Goal: Ask a question: Seek information or help from site administrators or community

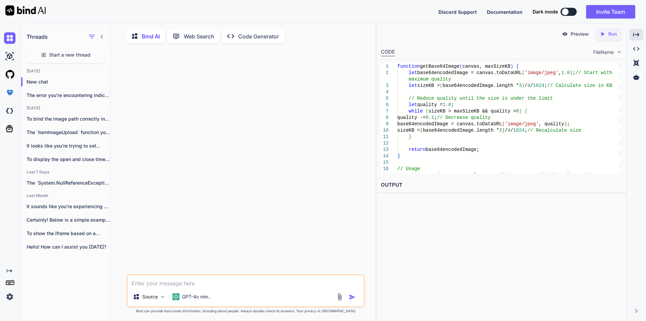
scroll to position [3, 0]
click at [167, 285] on textarea at bounding box center [245, 280] width 236 height 12
type textarea "how to clear an array in jquery delete function"
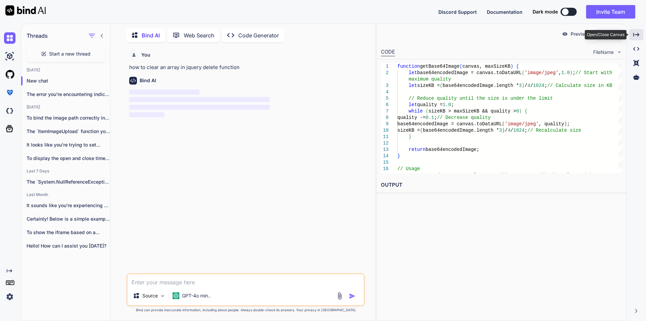
click at [638, 33] on icon "Created with Pixso." at bounding box center [636, 35] width 6 height 6
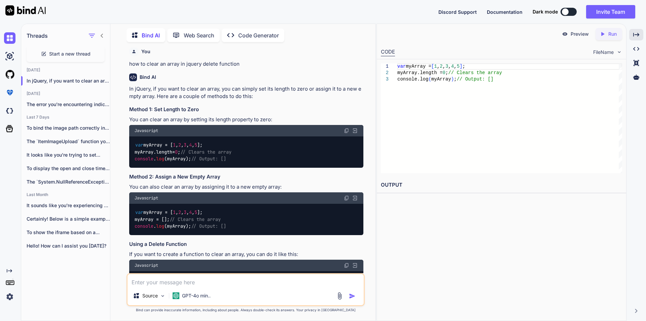
scroll to position [0, 0]
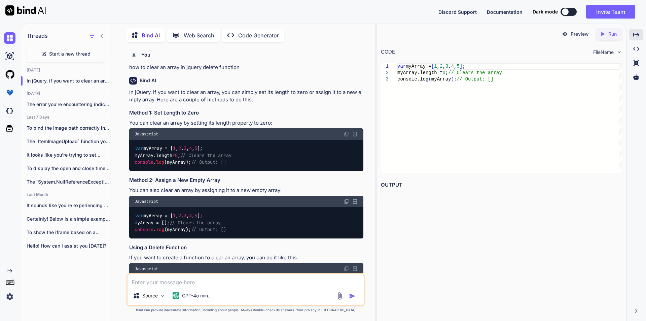
click at [43, 52] on icon at bounding box center [44, 52] width 3 height 3
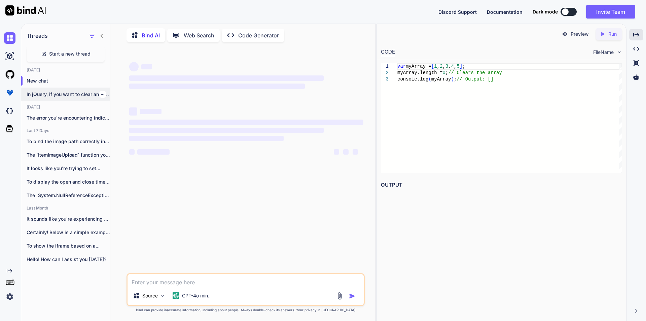
click at [101, 92] on icon "button" at bounding box center [103, 94] width 4 height 4
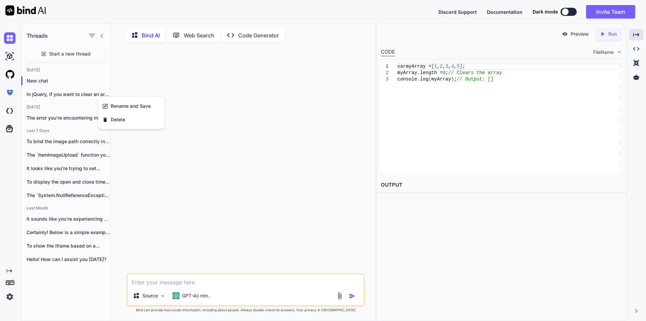
click at [83, 125] on div "[DATE] New chat In jQuery, if you want to clear an array... [DATE] The error yo…" at bounding box center [65, 168] width 89 height 202
click at [102, 117] on div at bounding box center [102, 117] width 7 height 7
click at [101, 116] on icon "button" at bounding box center [103, 118] width 4 height 4
click at [109, 140] on div "Delete" at bounding box center [131, 142] width 66 height 13
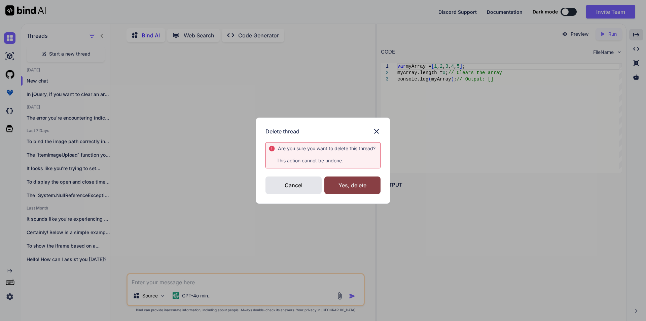
click at [355, 177] on div "Yes, delete" at bounding box center [352, 184] width 56 height 17
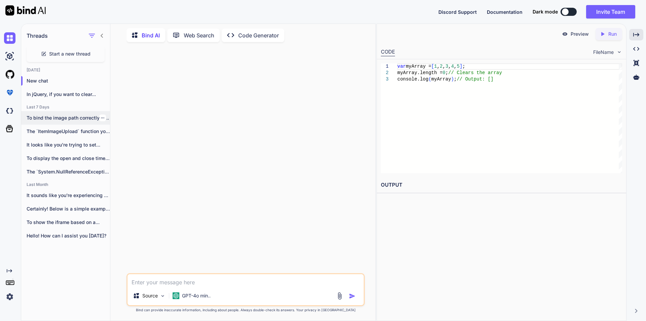
click at [101, 116] on icon "button" at bounding box center [103, 118] width 4 height 4
click at [133, 146] on div "Delete" at bounding box center [131, 142] width 66 height 13
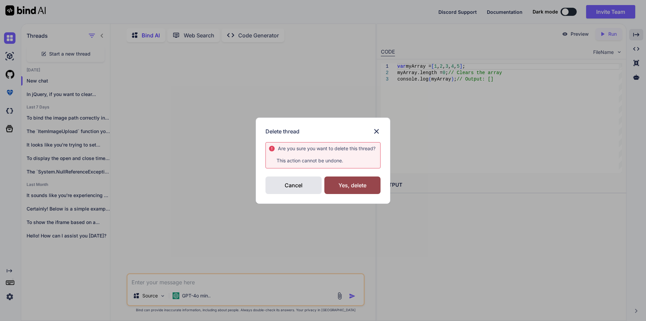
click at [351, 184] on div "Yes, delete" at bounding box center [352, 184] width 56 height 17
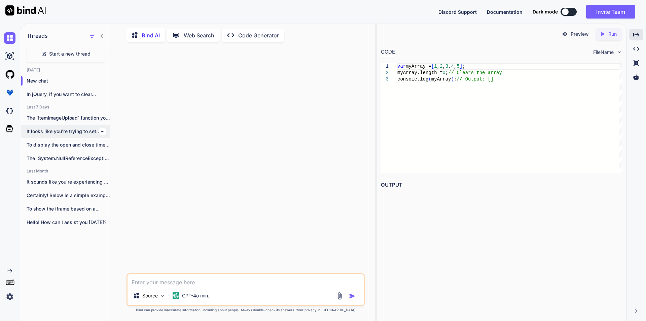
click at [99, 130] on div at bounding box center [102, 131] width 7 height 7
click at [101, 131] on icon "button" at bounding box center [103, 131] width 4 height 4
click at [125, 156] on span "Delete" at bounding box center [118, 156] width 14 height 7
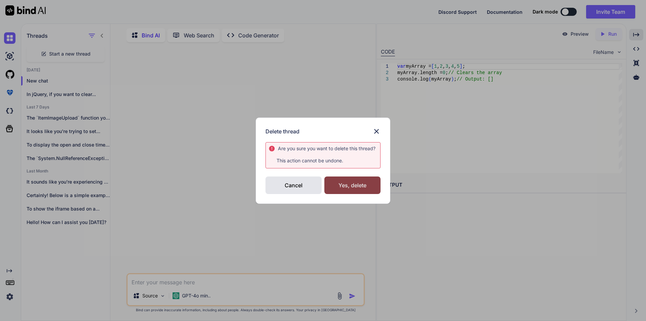
click at [359, 181] on div "Yes, delete" at bounding box center [352, 184] width 56 height 17
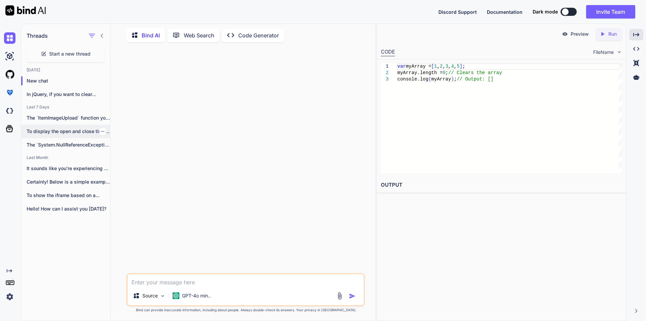
click at [101, 130] on icon "button" at bounding box center [103, 131] width 4 height 4
click at [115, 158] on span "Delete" at bounding box center [118, 156] width 14 height 7
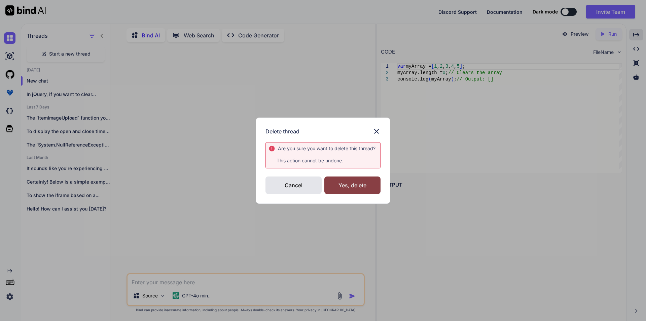
click at [348, 191] on div "Yes, delete" at bounding box center [352, 184] width 56 height 17
click at [347, 188] on div "Deleting..." at bounding box center [352, 185] width 56 height 8
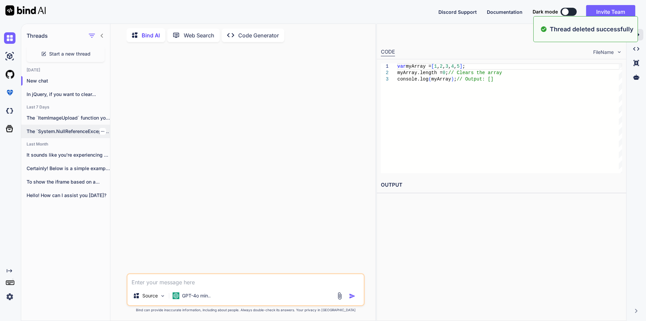
click at [101, 129] on icon "button" at bounding box center [103, 131] width 4 height 4
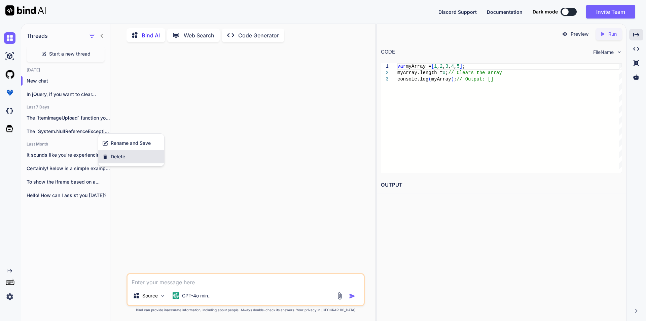
click at [132, 156] on div "Delete" at bounding box center [131, 156] width 66 height 13
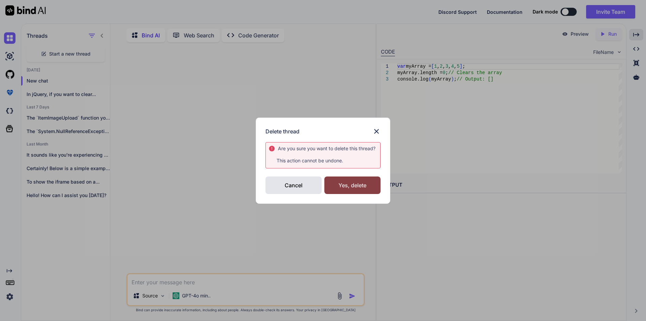
click at [345, 180] on div "Yes, delete" at bounding box center [352, 184] width 56 height 17
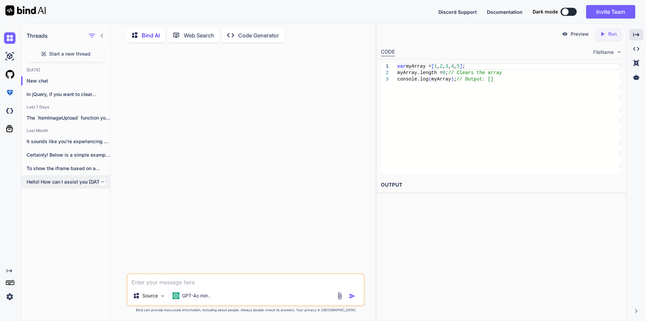
click at [102, 180] on icon "button" at bounding box center [103, 182] width 4 height 4
click at [122, 208] on span "Delete" at bounding box center [118, 207] width 14 height 7
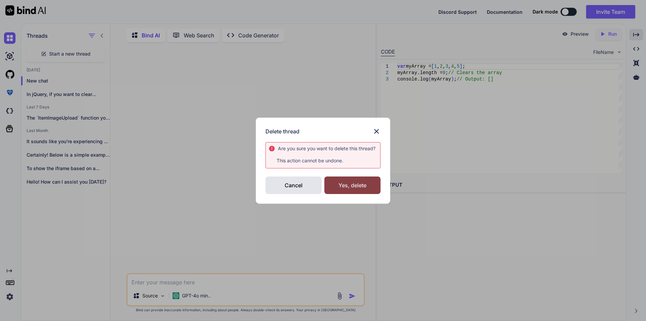
click at [359, 184] on div "Yes, delete" at bounding box center [352, 184] width 56 height 17
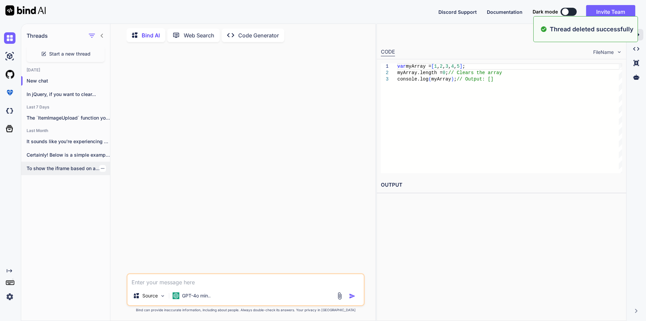
click at [101, 167] on icon "button" at bounding box center [103, 168] width 4 height 4
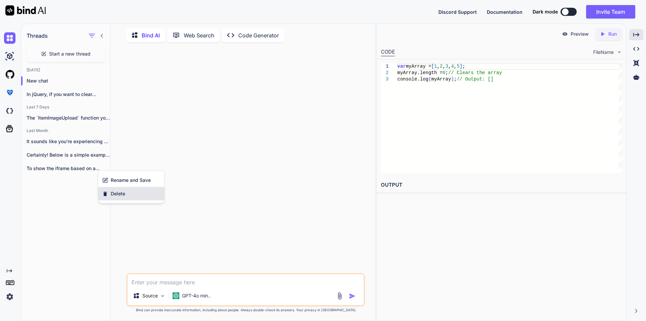
click at [120, 191] on span "Delete" at bounding box center [118, 193] width 14 height 7
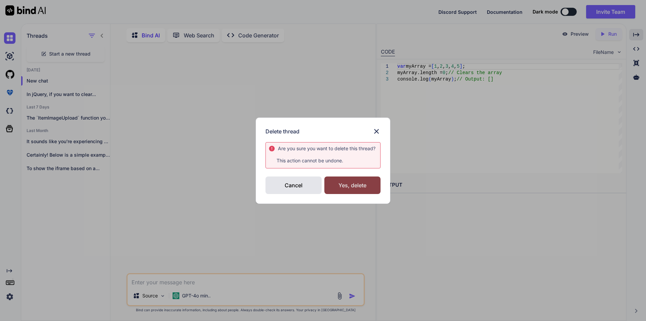
click at [342, 187] on div "Yes, delete" at bounding box center [352, 184] width 56 height 17
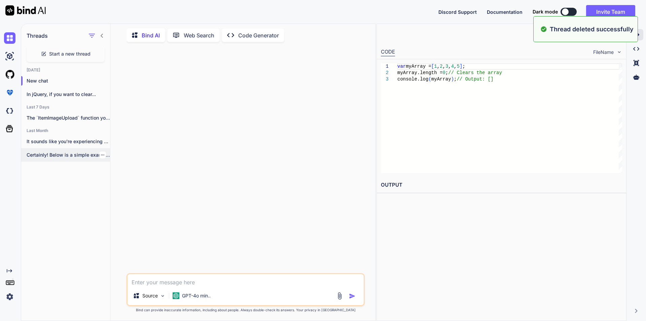
click at [101, 153] on icon "button" at bounding box center [103, 155] width 4 height 4
click at [124, 176] on div "Delete" at bounding box center [131, 179] width 66 height 13
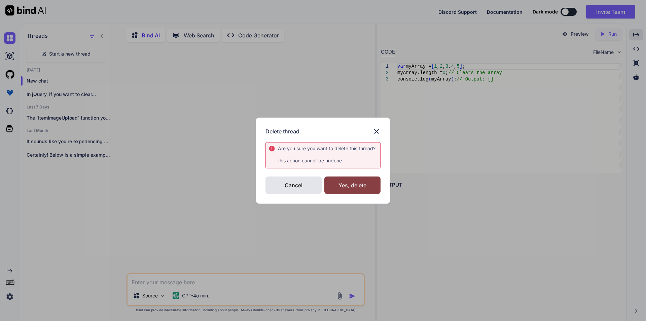
click at [340, 188] on div "Yes, delete" at bounding box center [352, 184] width 56 height 17
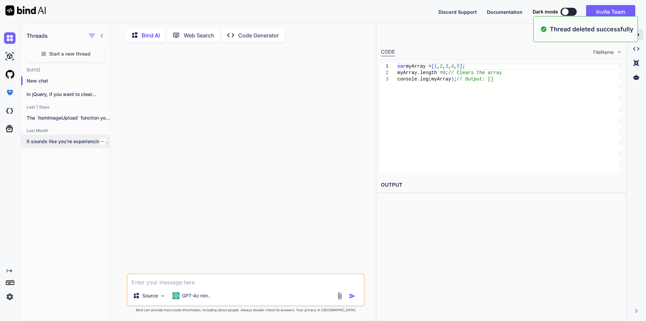
click at [101, 139] on icon "button" at bounding box center [103, 141] width 4 height 4
click at [126, 165] on div "Delete" at bounding box center [131, 166] width 66 height 13
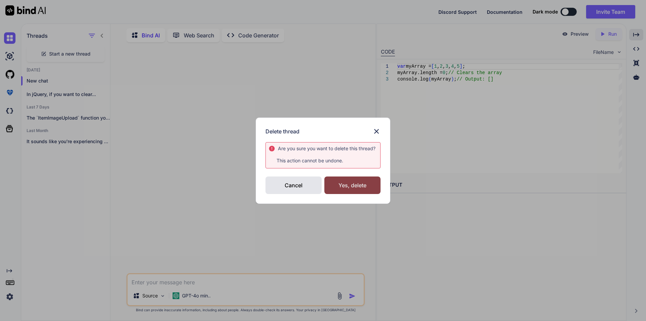
drag, startPoint x: 339, startPoint y: 182, endPoint x: 342, endPoint y: 177, distance: 5.1
click at [340, 182] on div "Yes, delete" at bounding box center [352, 184] width 56 height 17
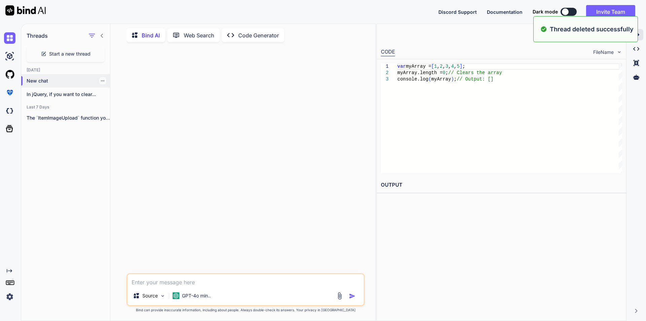
click at [51, 79] on p "New chat" at bounding box center [68, 80] width 83 height 7
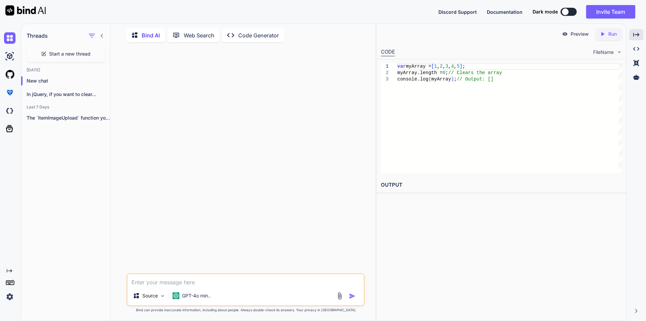
click at [321, 220] on div at bounding box center [246, 159] width 237 height 225
click at [635, 36] on icon "Created with Pixso." at bounding box center [636, 35] width 6 height 6
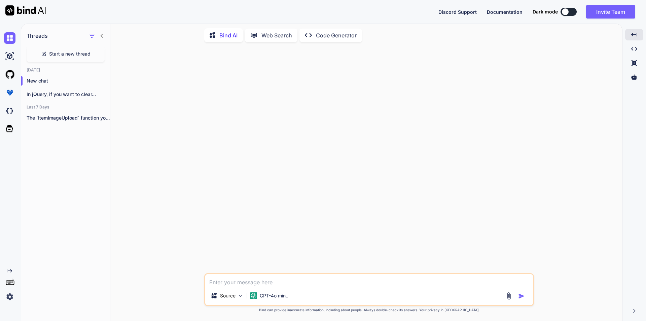
click at [297, 277] on textarea at bounding box center [369, 280] width 328 height 12
paste textarea "SaveItem"
drag, startPoint x: 240, startPoint y: 282, endPoint x: 204, endPoint y: 282, distance: 36.0
click at [204, 282] on div "SaveItem Source GPT-4o min.." at bounding box center [369, 289] width 330 height 33
paste textarea "WCF attribute used to serialize DataContract member variables"
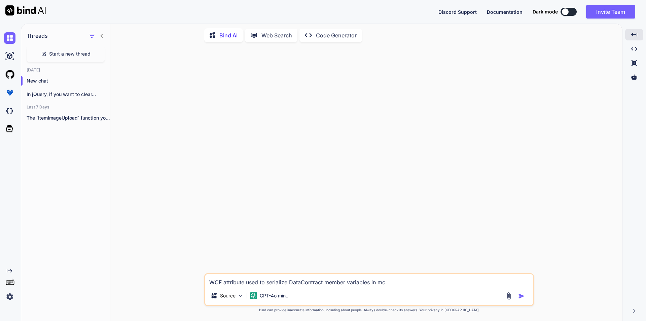
type textarea "WCF attribute used to serialize DataContract member variables in mcq"
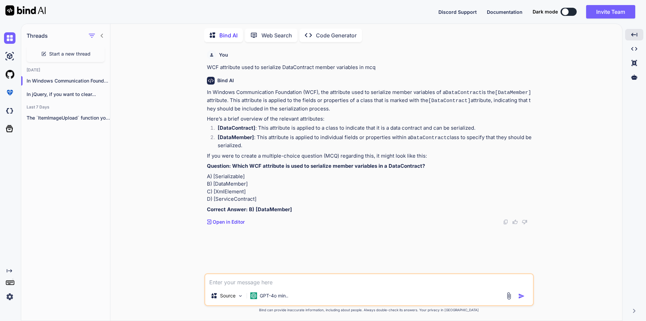
paste textarea "Maximum number of endpoint exposed by WCF service"
type textarea "Maximum number of endpoint exposed by WCF service in mcq"
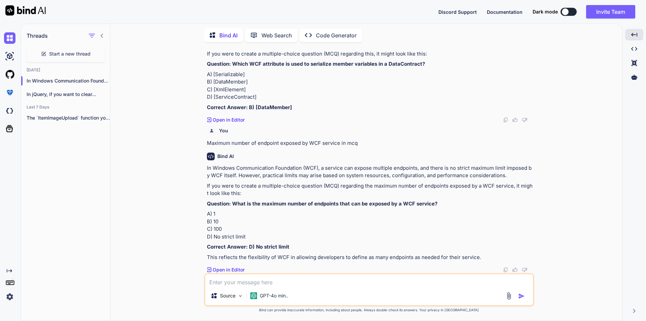
scroll to position [145, 0]
click at [270, 277] on textarea at bounding box center [369, 280] width 328 height 12
paste textarea "Which namespace is used to access WCF Service"
type textarea "Which namespace is used to access WCF Service in mcq"
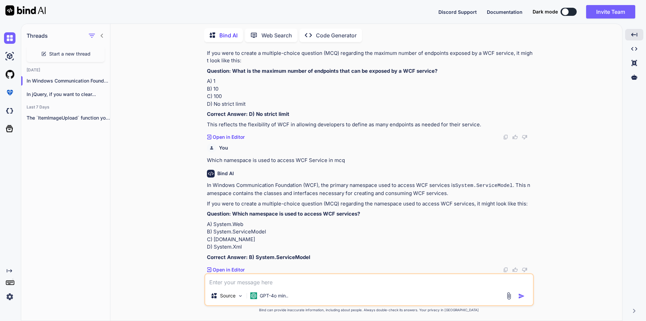
scroll to position [300, 0]
paste textarea "WCF protocol used to support platform independent communication"
type textarea "WCF protocol used to support platform independent communication in mcq"
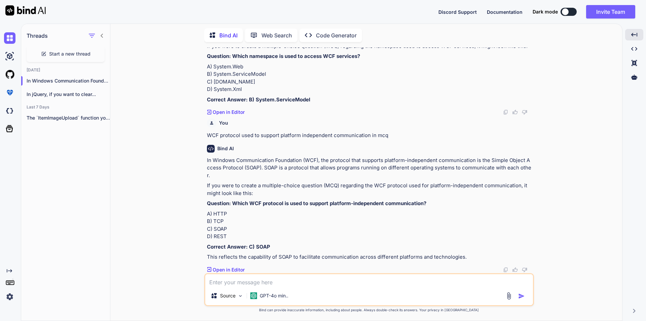
scroll to position [472, 0]
paste textarea "WCF supports Operation overloading by setting following operation contract attr…"
type textarea "WCF supports Operation overloading by setting following operation contract attr…"
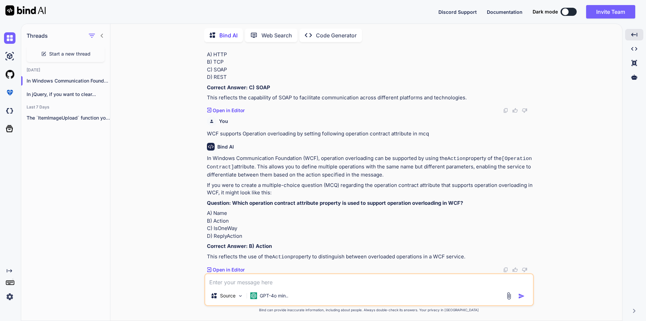
scroll to position [652, 0]
paste textarea "WCF Contract used to document error from service to client"
type textarea "WCF Contract used to document error from service to client in mcq"
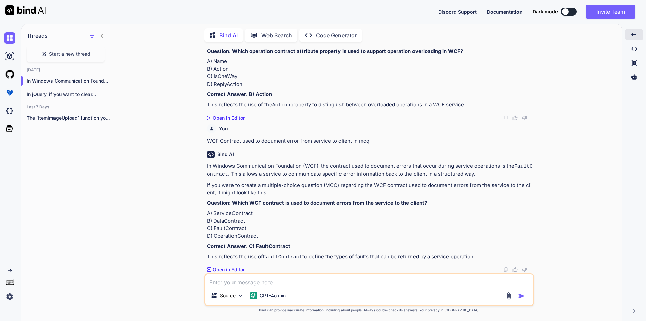
scroll to position [825, 0]
paste textarea "WCF binding supports streaming"
type textarea "WCF binding supports streaming in mcq"
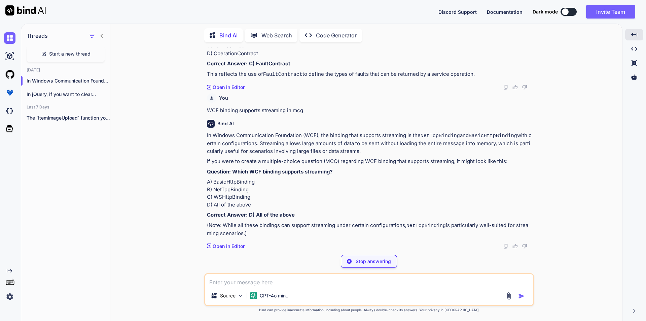
scroll to position [1005, 0]
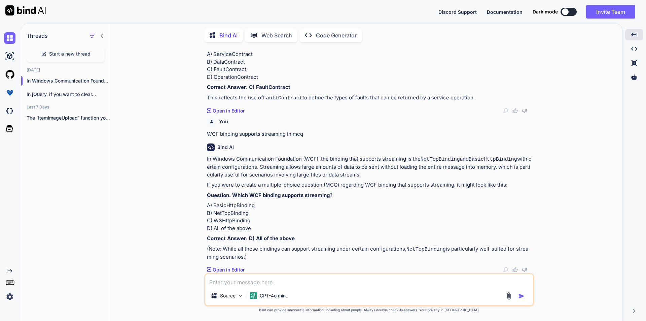
paste textarea "WCF Contract used to send information in soap message header"
type textarea "WCF Contract used to send information in soap message header in mcq"
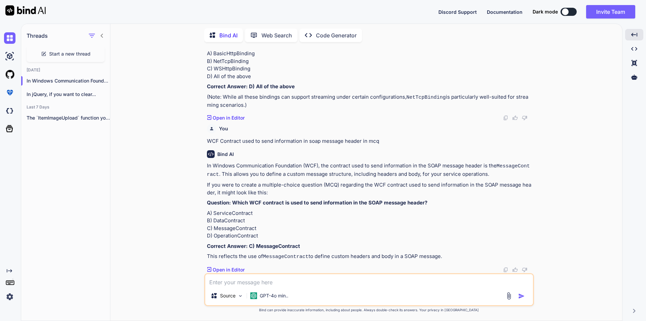
scroll to position [1177, 0]
paste textarea "WCF default message exchange pattern"
type textarea "WCF default message exchange pattern in mcq"
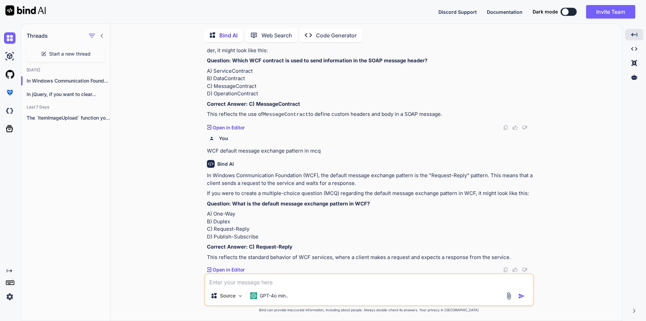
scroll to position [1342, 0]
paste textarea "Which of the following WCF binding does not support reliable session?"
type textarea "Which of the following WCF binding does not support reliable session? in mcq"
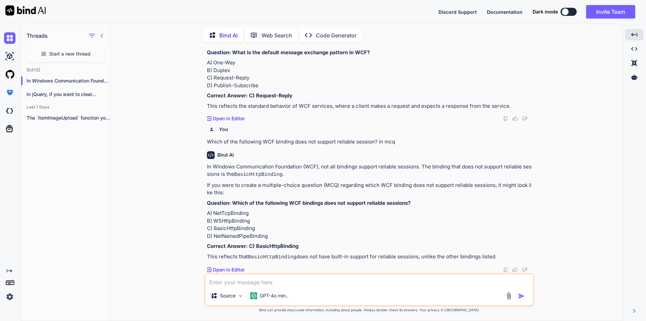
scroll to position [1514, 0]
